Goal: Transaction & Acquisition: Obtain resource

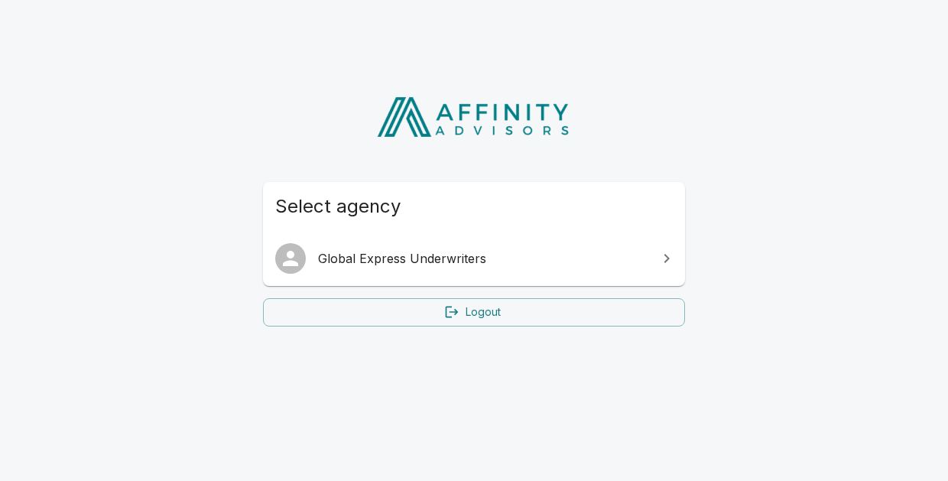
click at [394, 260] on span "Global Express Underwriters" at bounding box center [483, 258] width 330 height 18
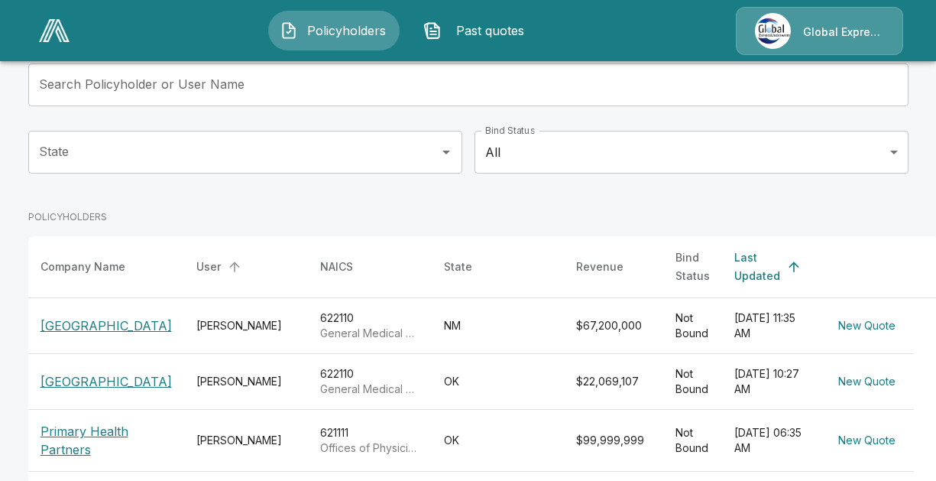
scroll to position [229, 0]
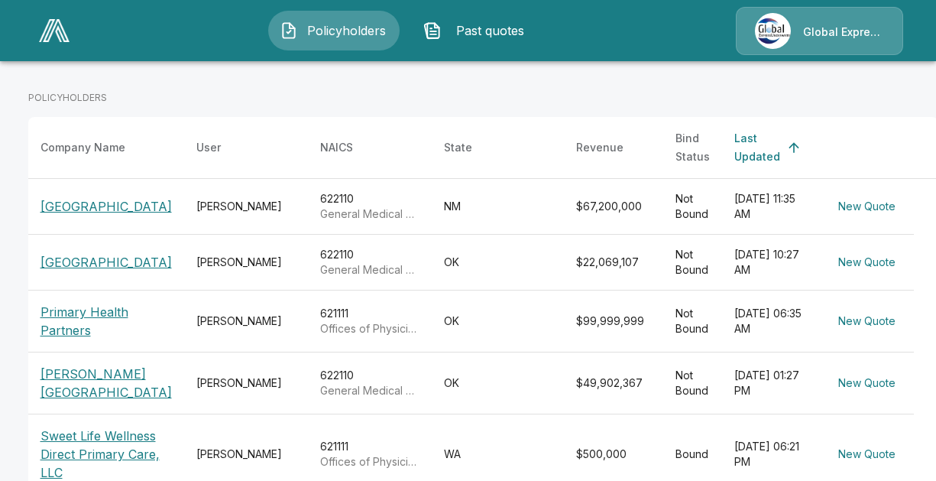
click at [107, 266] on p "[GEOGRAPHIC_DATA]" at bounding box center [106, 262] width 131 height 18
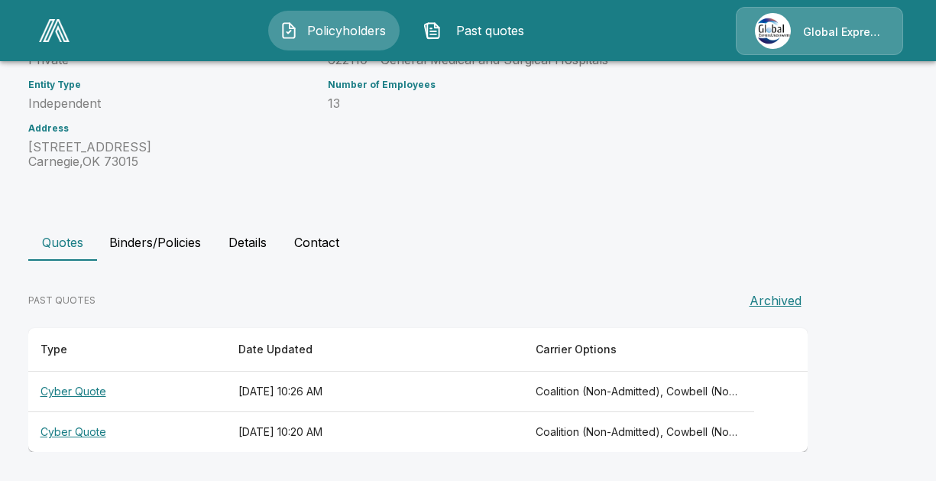
scroll to position [229, 0]
click at [69, 391] on th "Cyber Quote" at bounding box center [127, 391] width 198 height 41
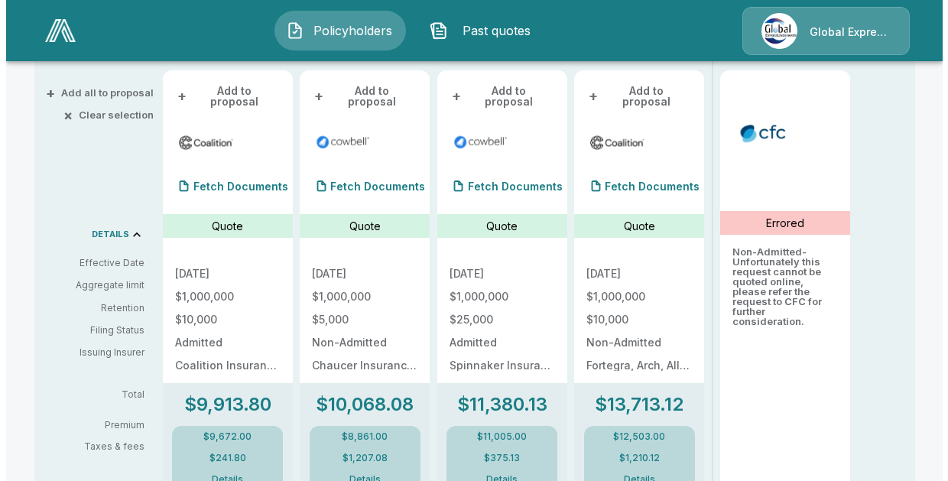
scroll to position [229, 0]
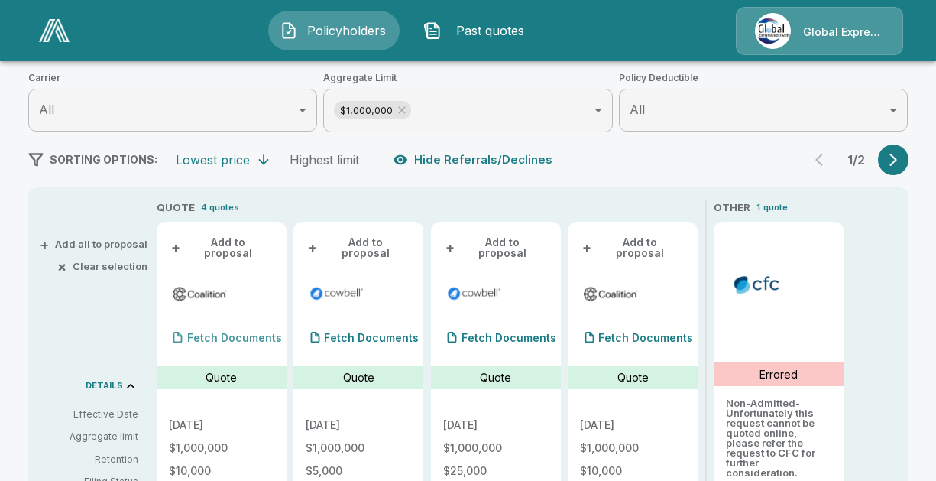
click at [227, 332] on p "Fetch Documents" at bounding box center [234, 337] width 95 height 11
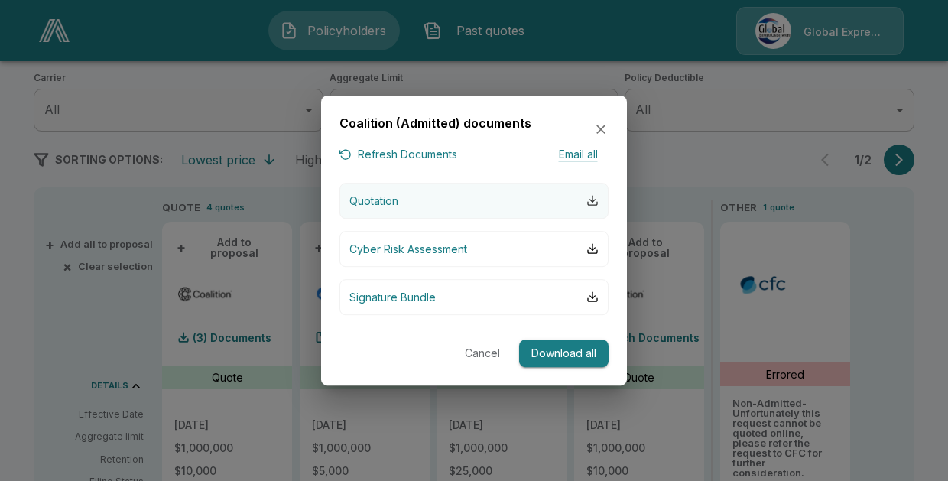
click at [589, 194] on div "button" at bounding box center [592, 200] width 12 height 12
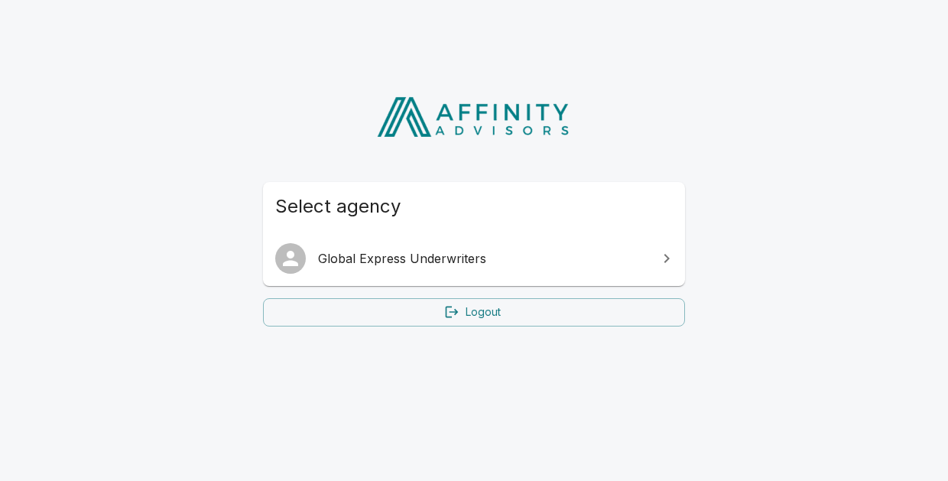
click at [400, 257] on span "Global Express Underwriters" at bounding box center [483, 258] width 330 height 18
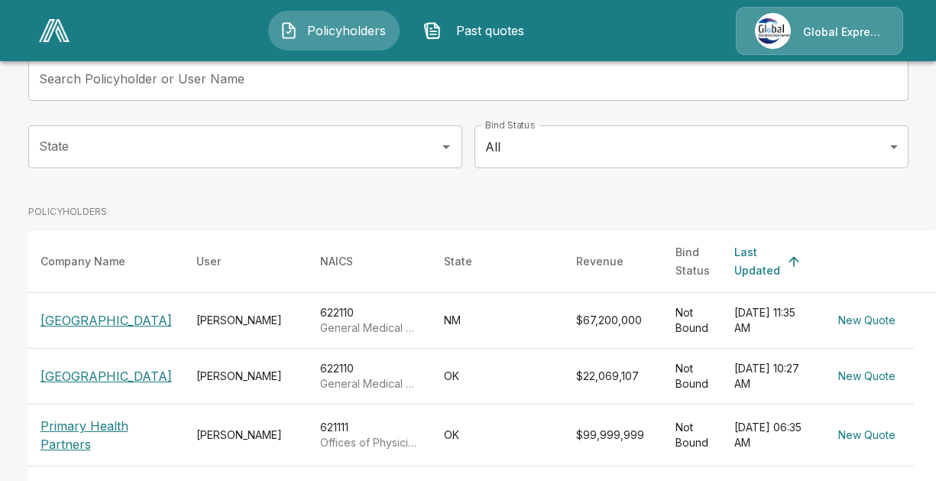
scroll to position [229, 0]
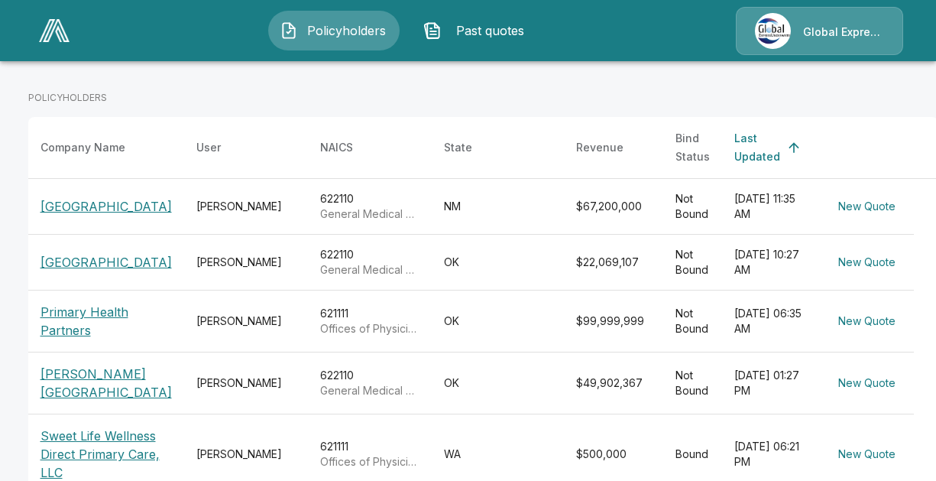
click at [89, 259] on p "[GEOGRAPHIC_DATA]" at bounding box center [106, 262] width 131 height 18
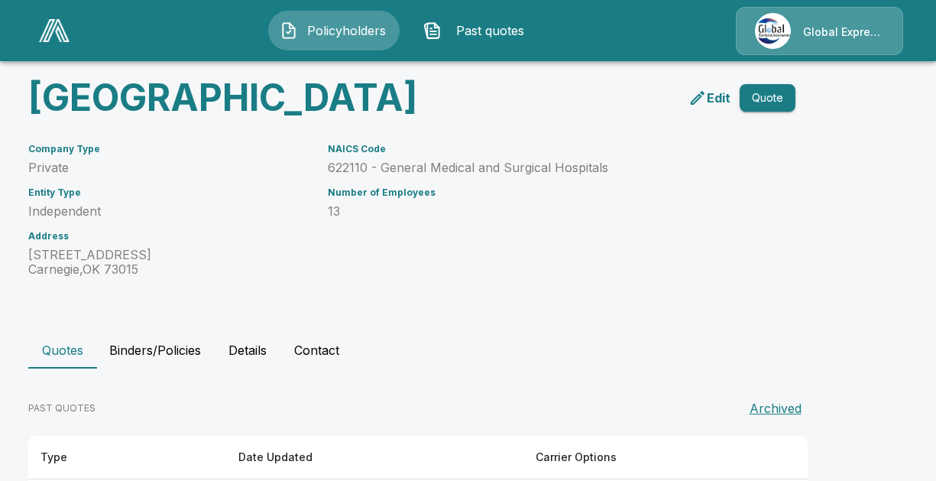
scroll to position [229, 0]
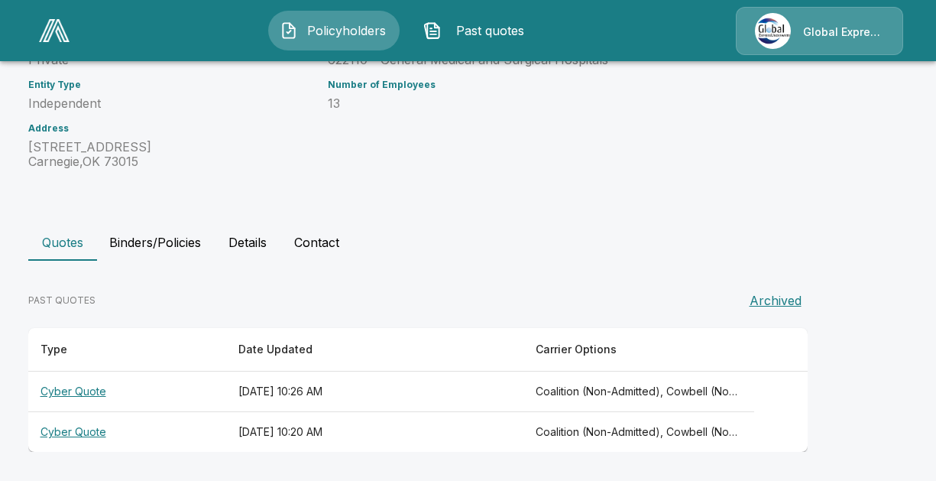
click at [102, 395] on th "Cyber Quote" at bounding box center [127, 391] width 198 height 41
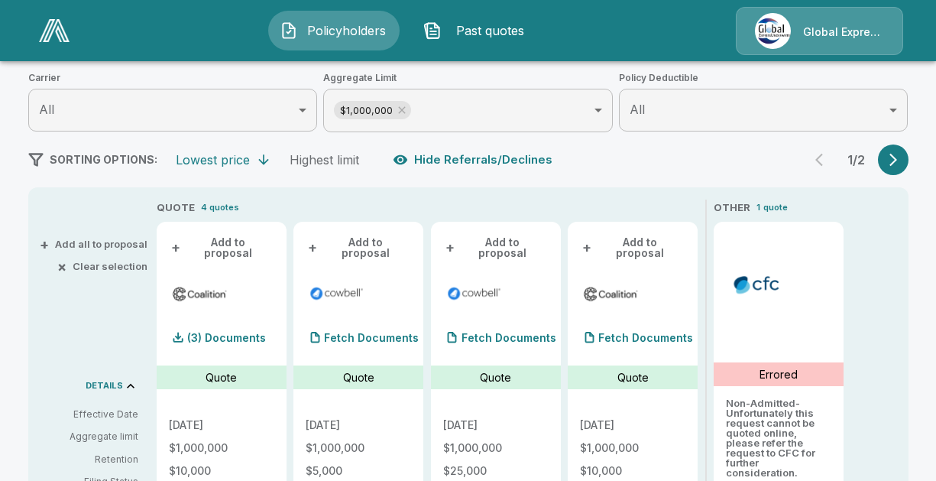
scroll to position [382, 0]
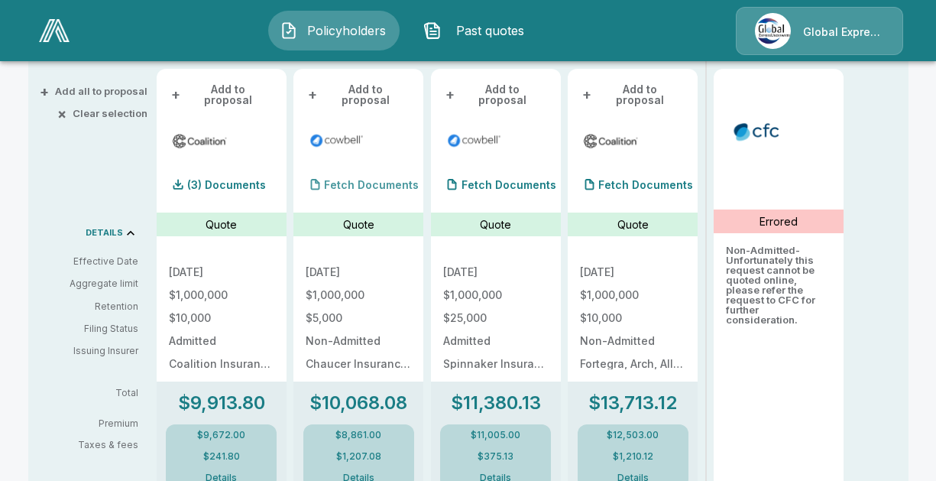
click at [365, 180] on p "Fetch Documents" at bounding box center [371, 185] width 95 height 11
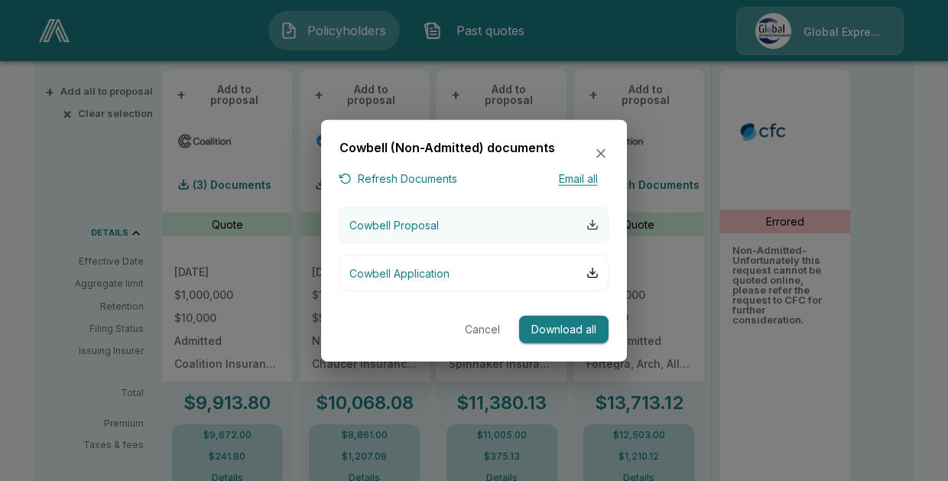
click at [592, 224] on div "button" at bounding box center [592, 225] width 12 height 12
click at [475, 327] on button "Cancel" at bounding box center [482, 329] width 49 height 28
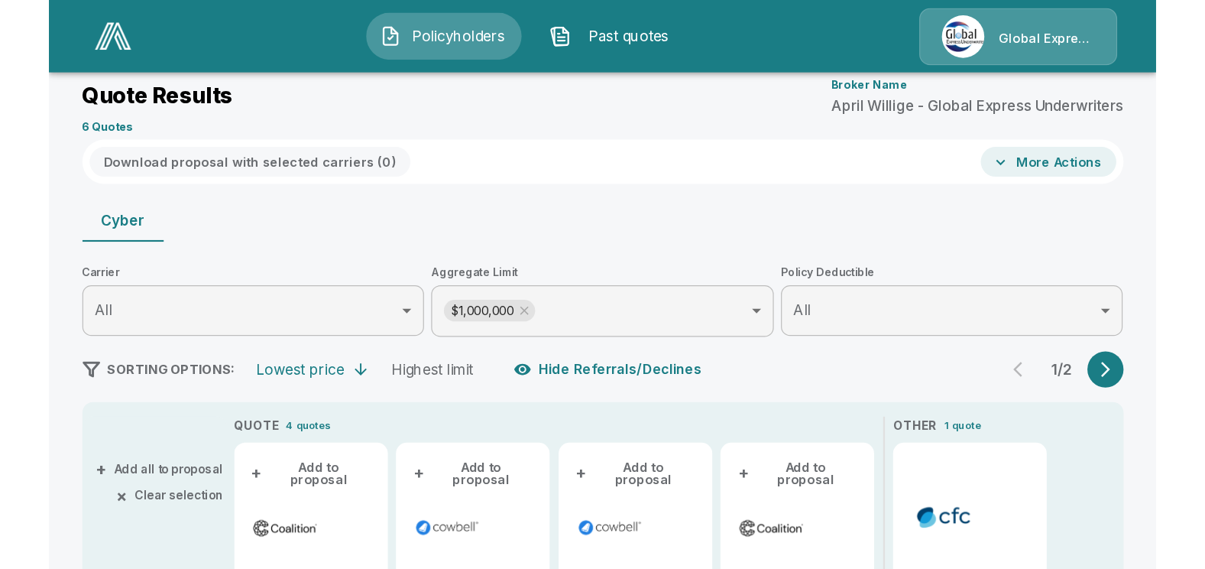
scroll to position [76, 0]
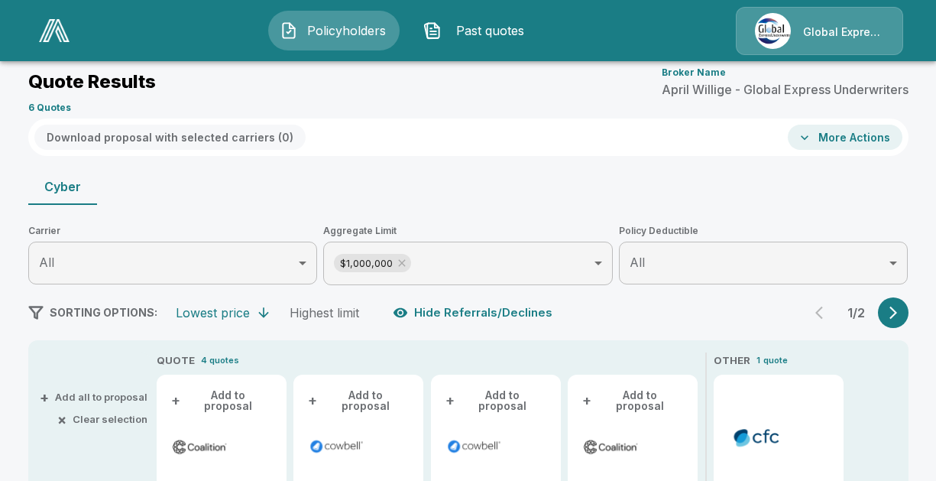
click at [212, 394] on button "+ Add to proposal" at bounding box center [221, 401] width 105 height 28
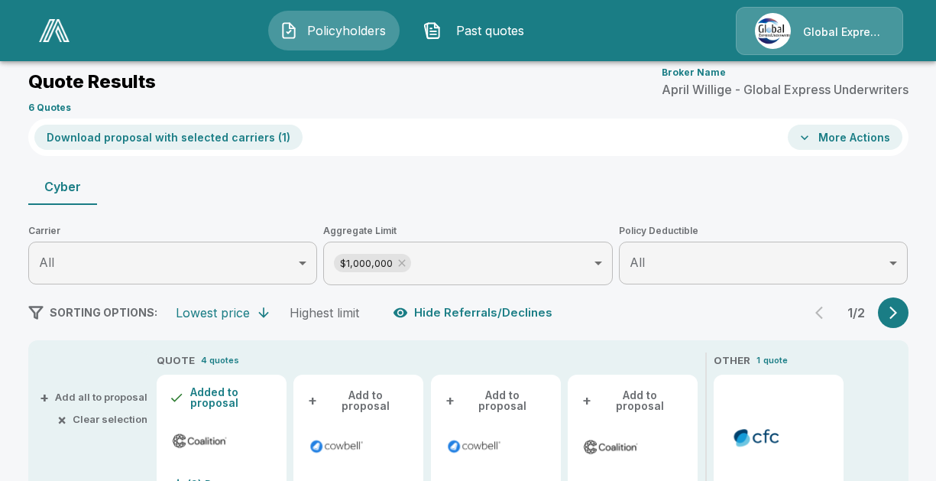
click at [388, 394] on button "+ Add to proposal" at bounding box center [358, 401] width 105 height 28
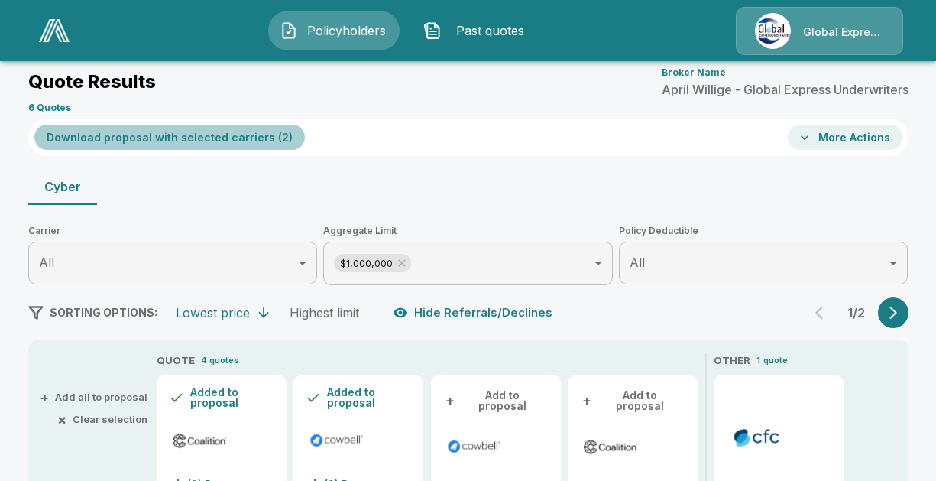
click at [176, 135] on button "Download proposal with selected carriers ( 2 )" at bounding box center [169, 137] width 271 height 25
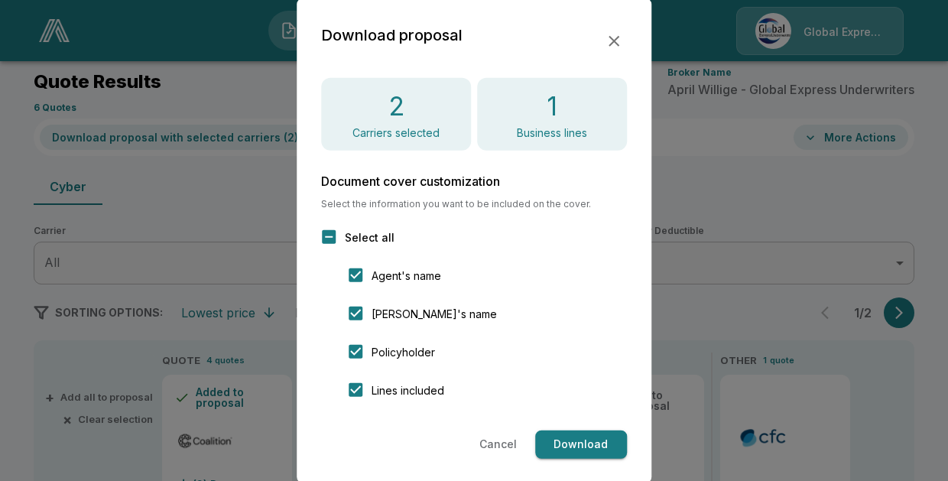
click at [562, 441] on button "Download" at bounding box center [581, 444] width 92 height 28
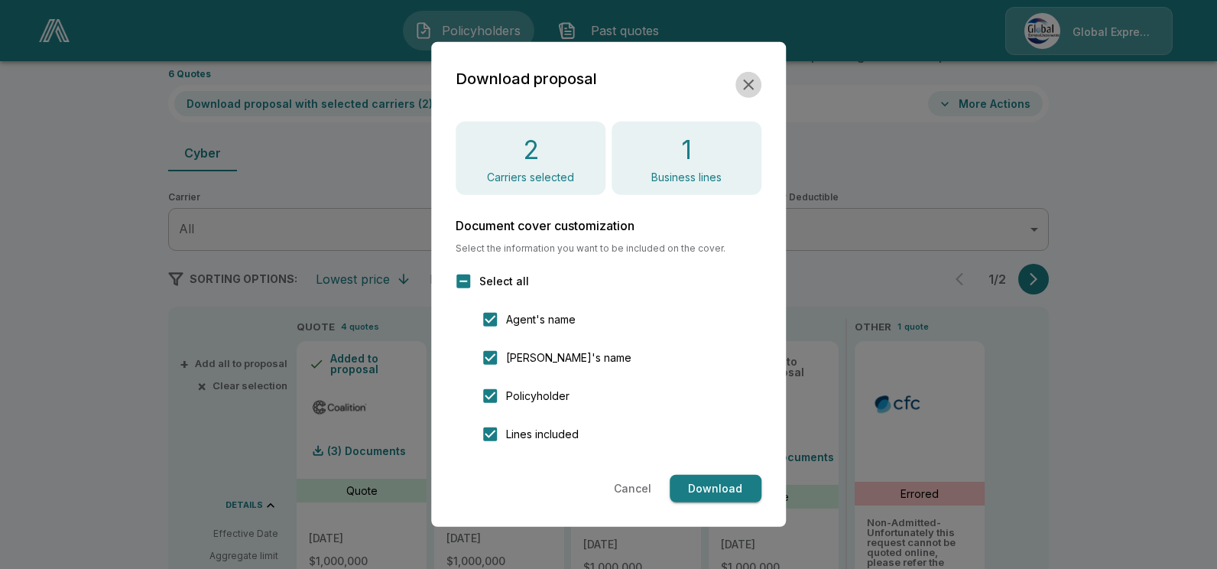
click at [751, 85] on icon "button" at bounding box center [748, 85] width 18 height 18
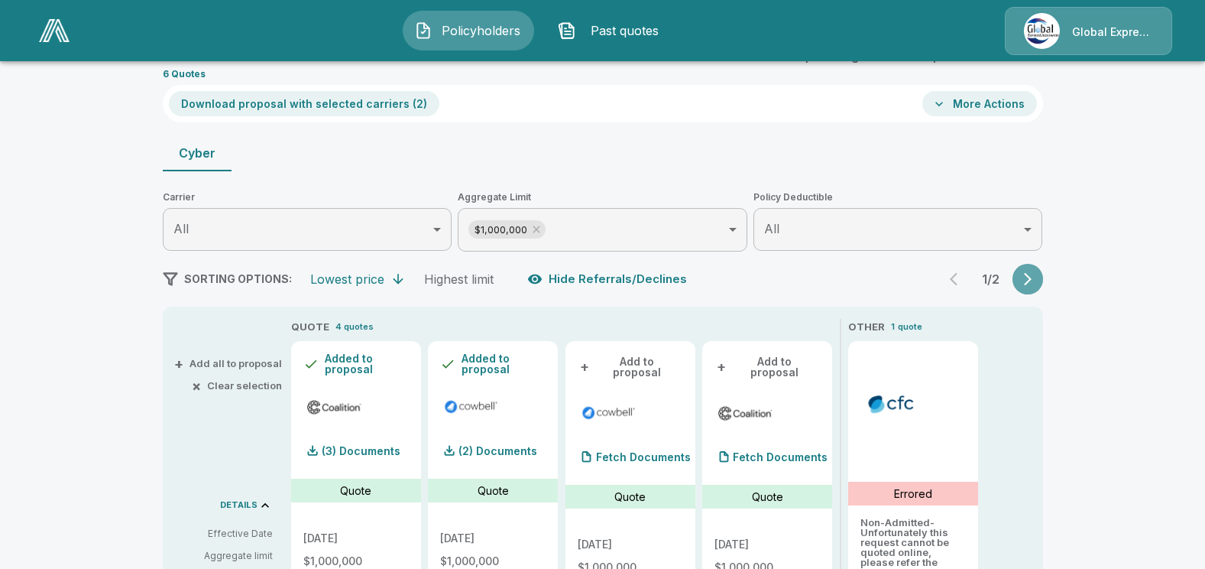
click at [936, 278] on icon "button" at bounding box center [1027, 278] width 15 height 15
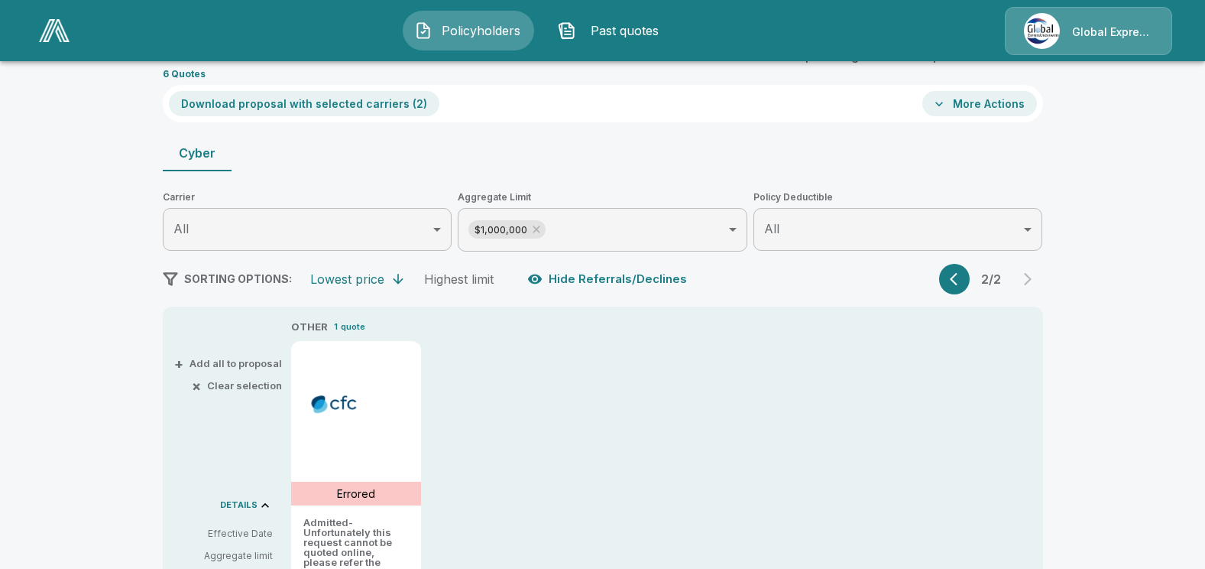
click at [936, 277] on icon "button" at bounding box center [957, 278] width 15 height 15
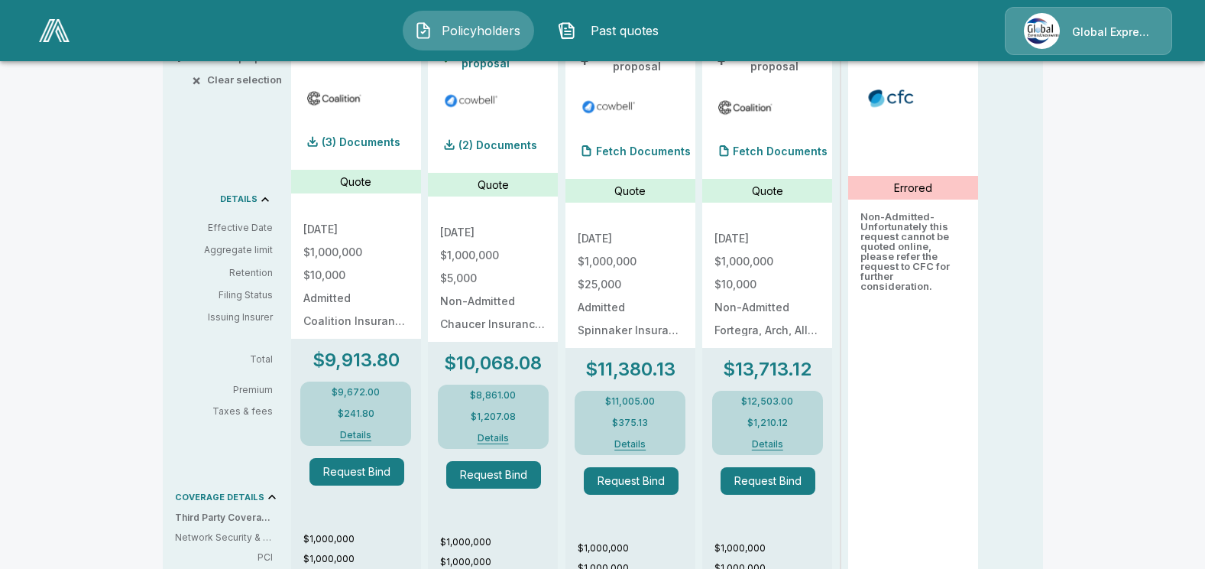
scroll to position [229, 0]
